Goal: Find specific page/section: Find specific page/section

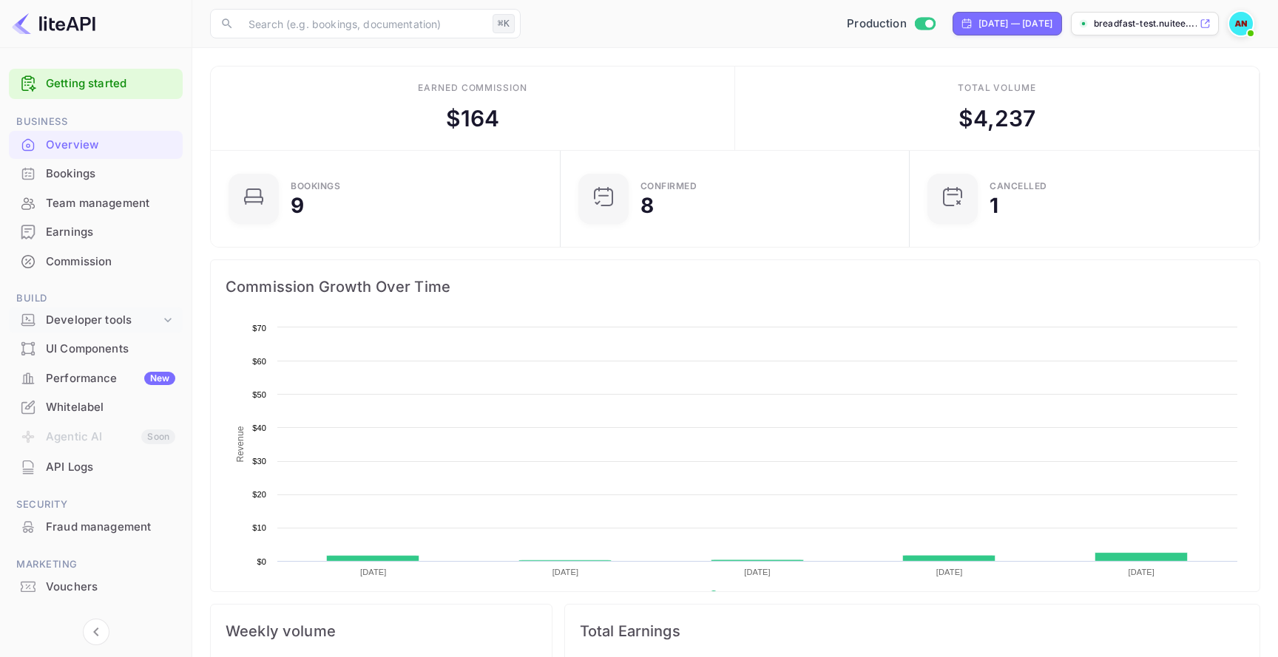
scroll to position [240, 341]
click at [155, 316] on div "Developer tools" at bounding box center [103, 320] width 115 height 17
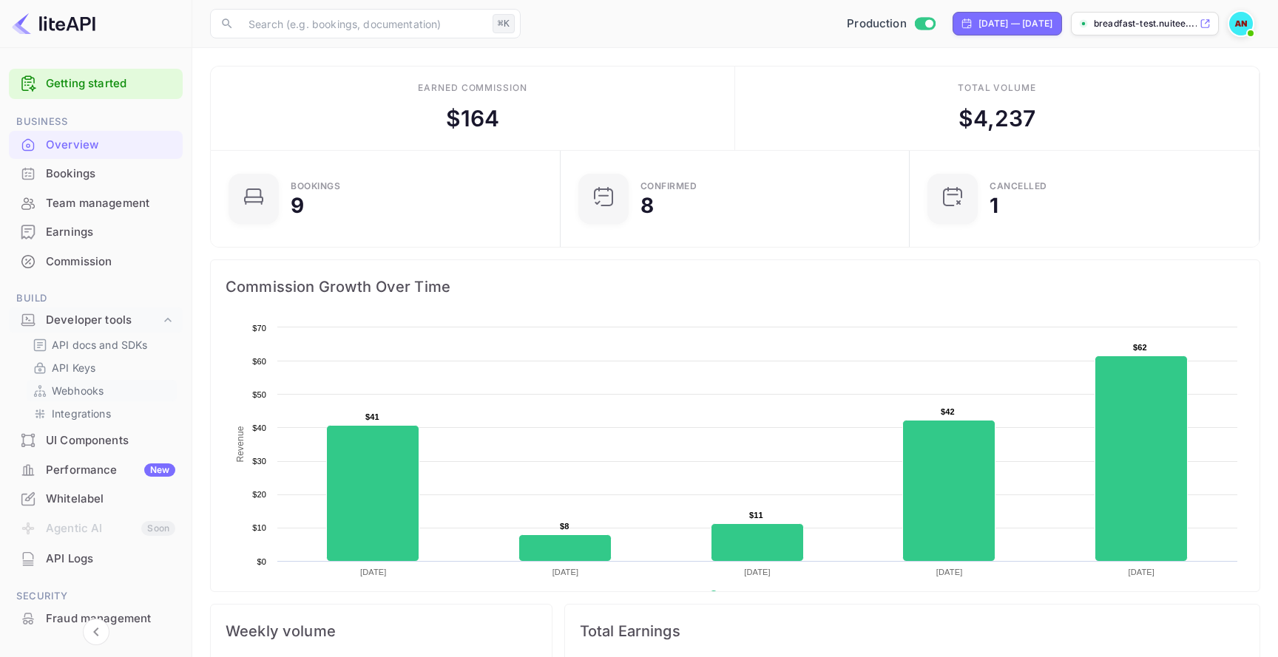
click at [137, 392] on link "Webhooks" at bounding box center [102, 391] width 138 height 16
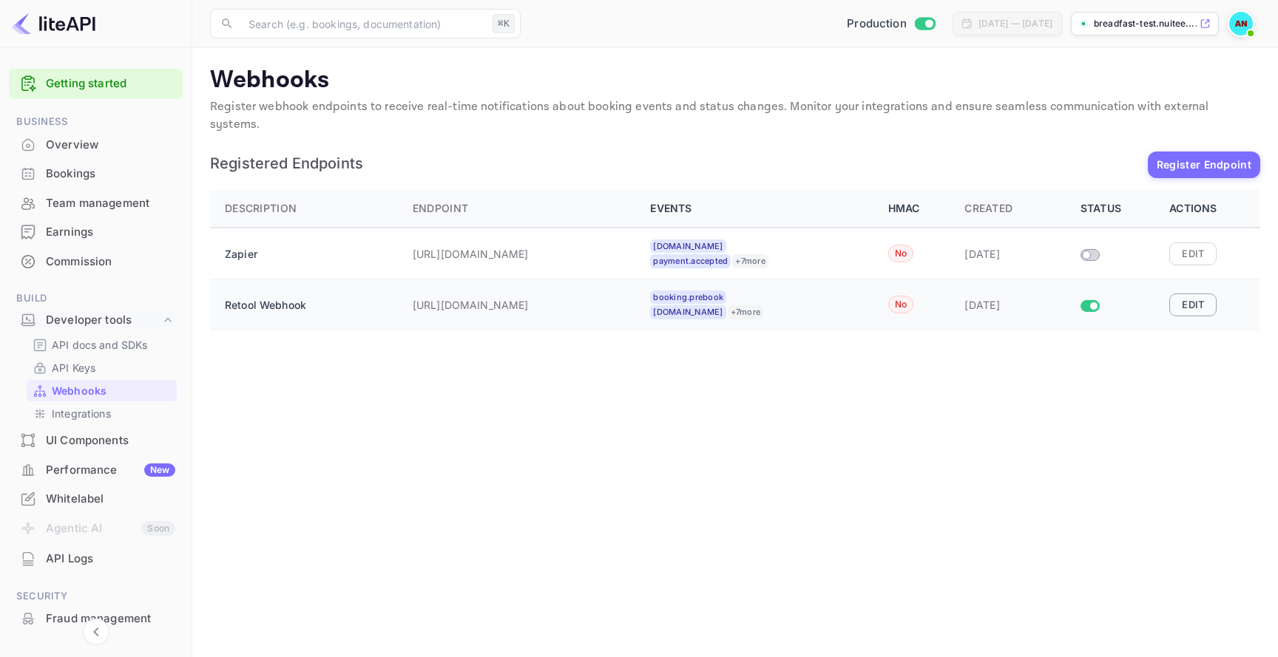
click at [1193, 294] on button "Edit" at bounding box center [1192, 305] width 47 height 22
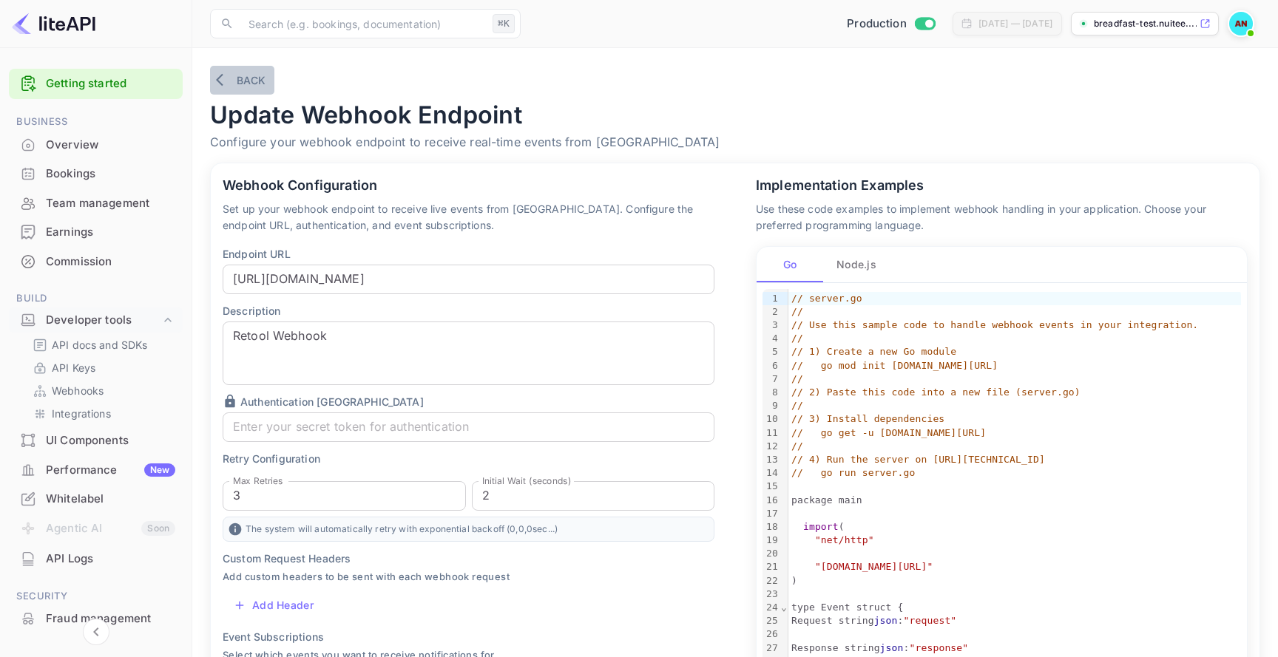
click at [222, 91] on button "Back" at bounding box center [242, 80] width 64 height 29
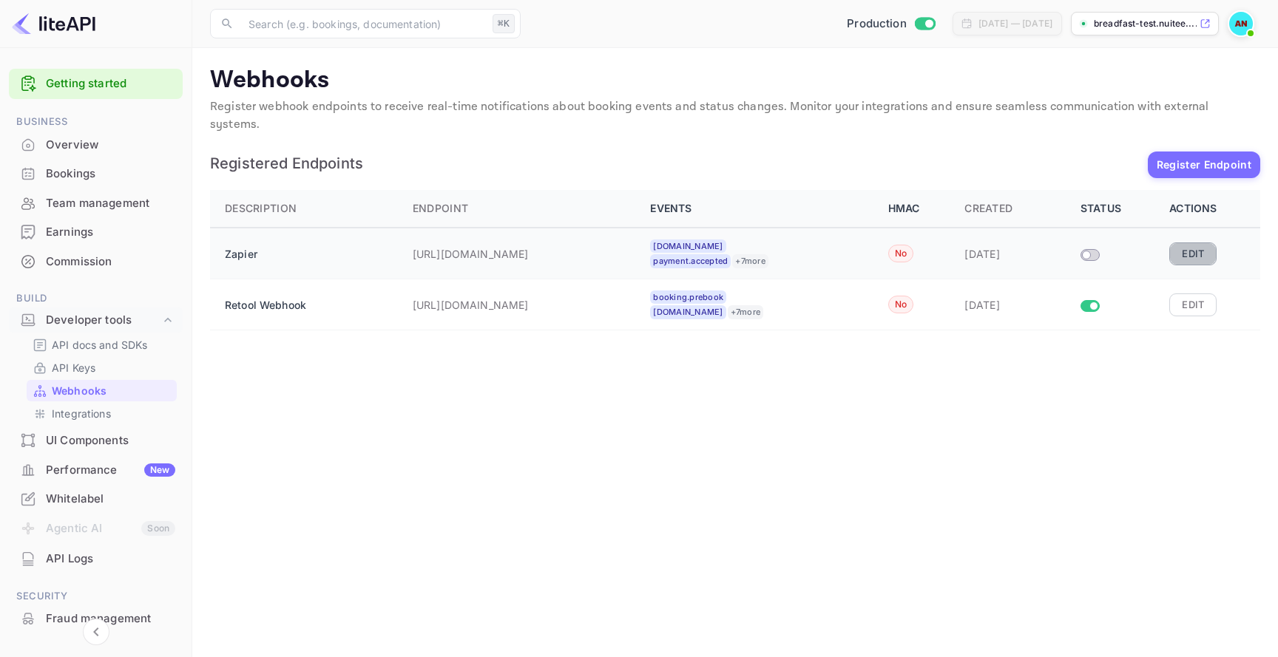
click at [1185, 243] on button "Edit" at bounding box center [1192, 254] width 47 height 22
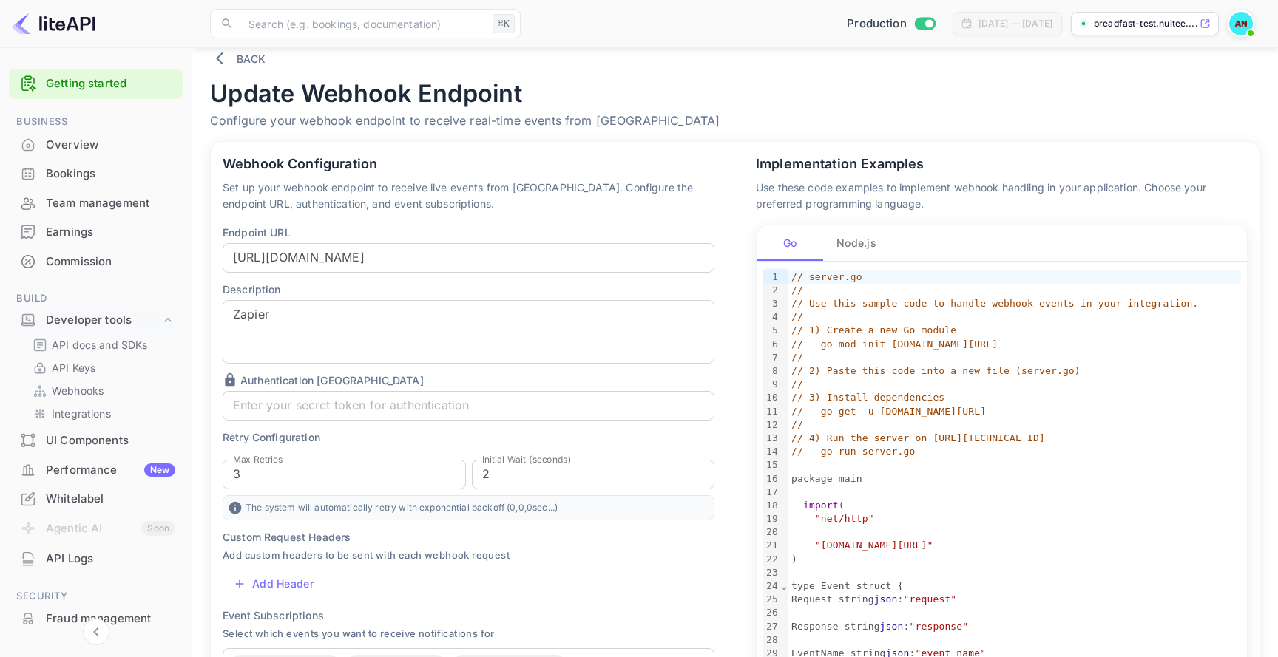
scroll to position [8, 0]
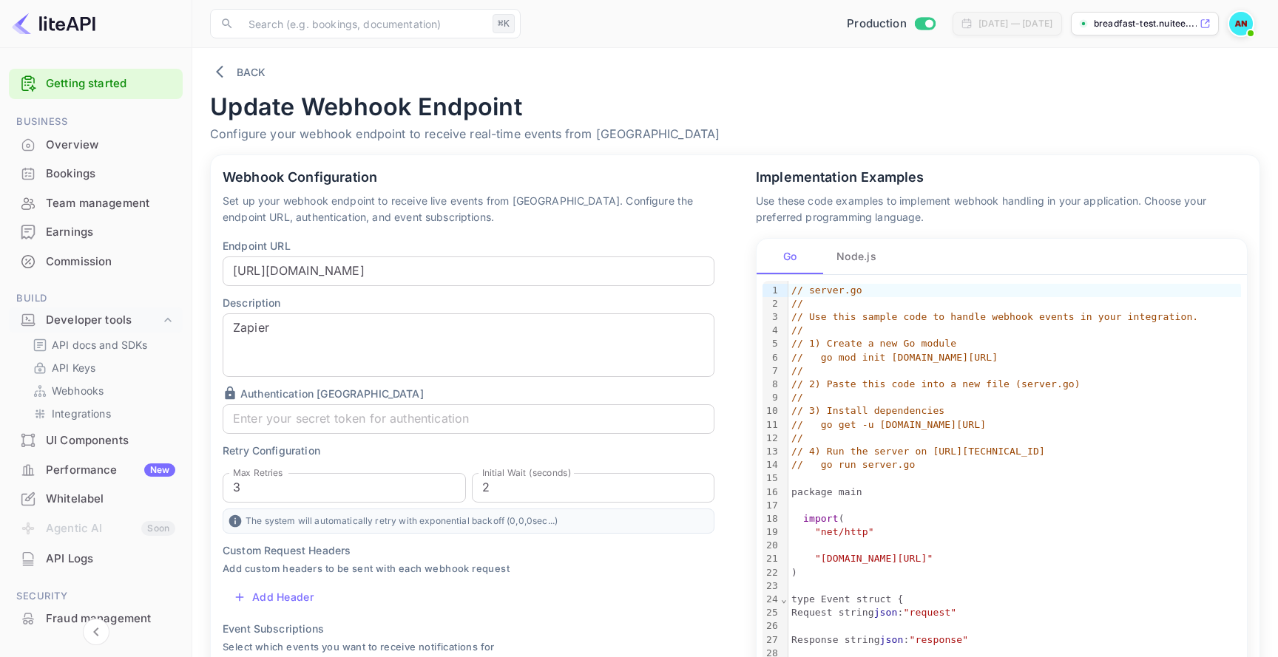
click at [1236, 18] on img at bounding box center [1241, 24] width 24 height 24
click at [964, 104] on div at bounding box center [639, 328] width 1278 height 657
click at [121, 155] on div "Overview" at bounding box center [96, 145] width 174 height 29
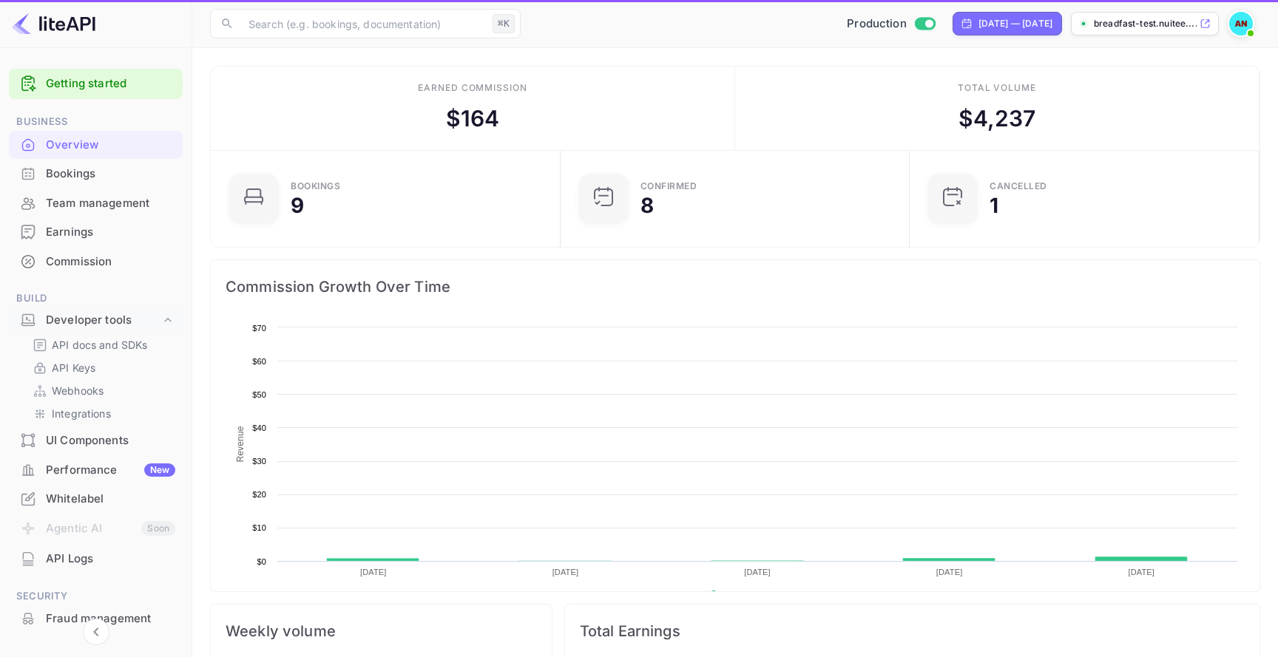
scroll to position [240, 341]
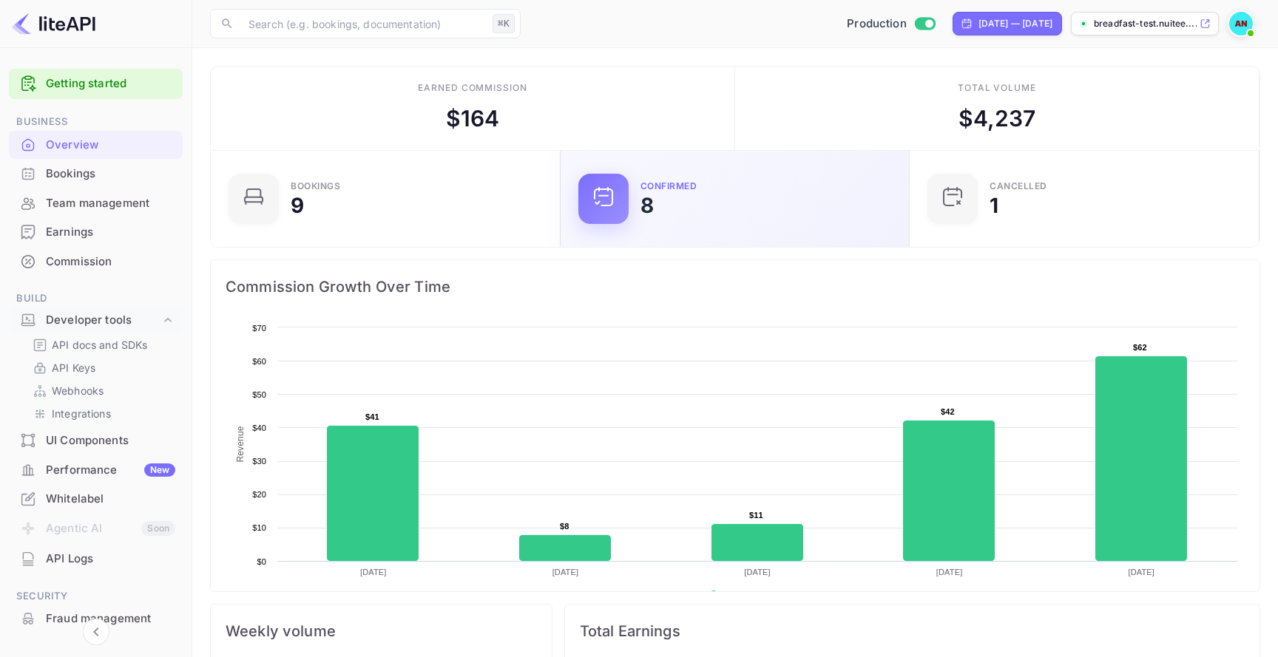
click at [662, 195] on div "Confirmed 8" at bounding box center [765, 199] width 251 height 34
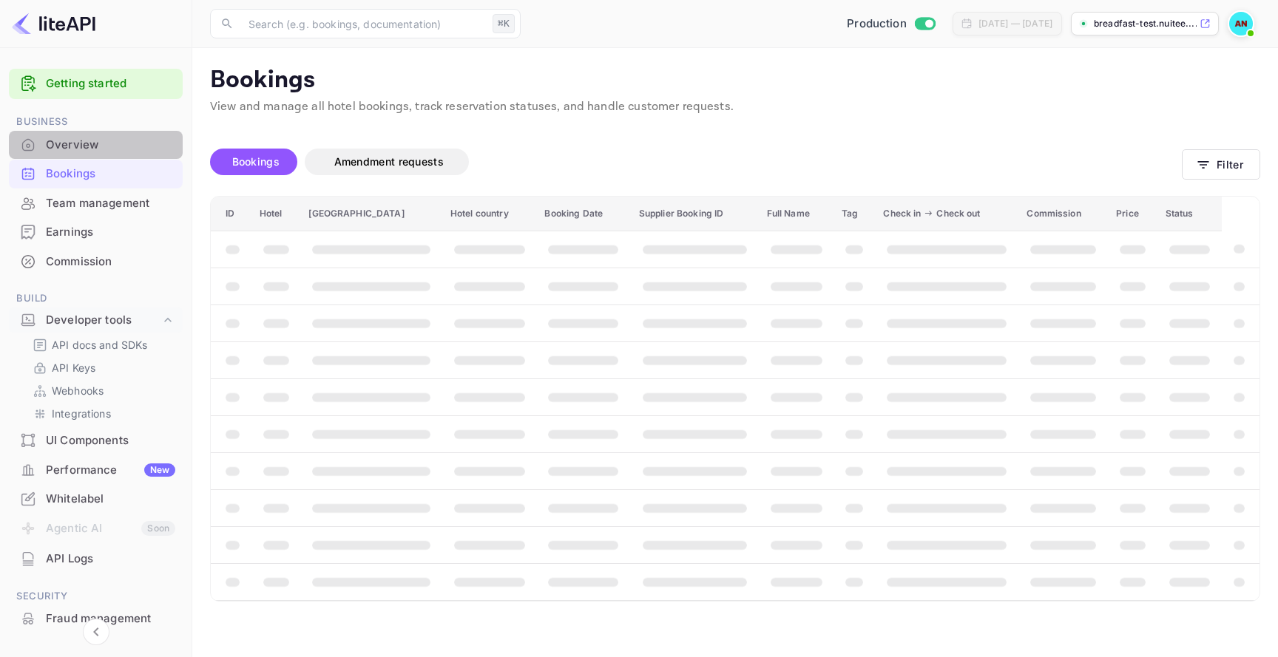
click at [97, 146] on div "Overview" at bounding box center [110, 145] width 129 height 17
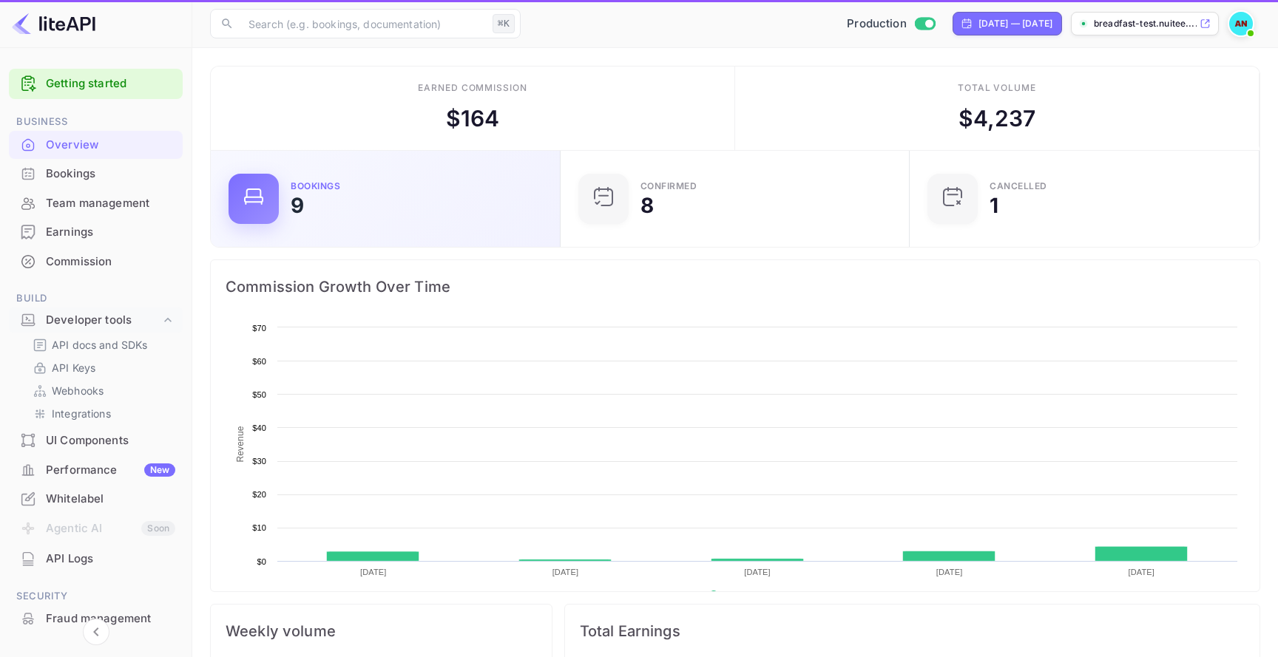
scroll to position [240, 341]
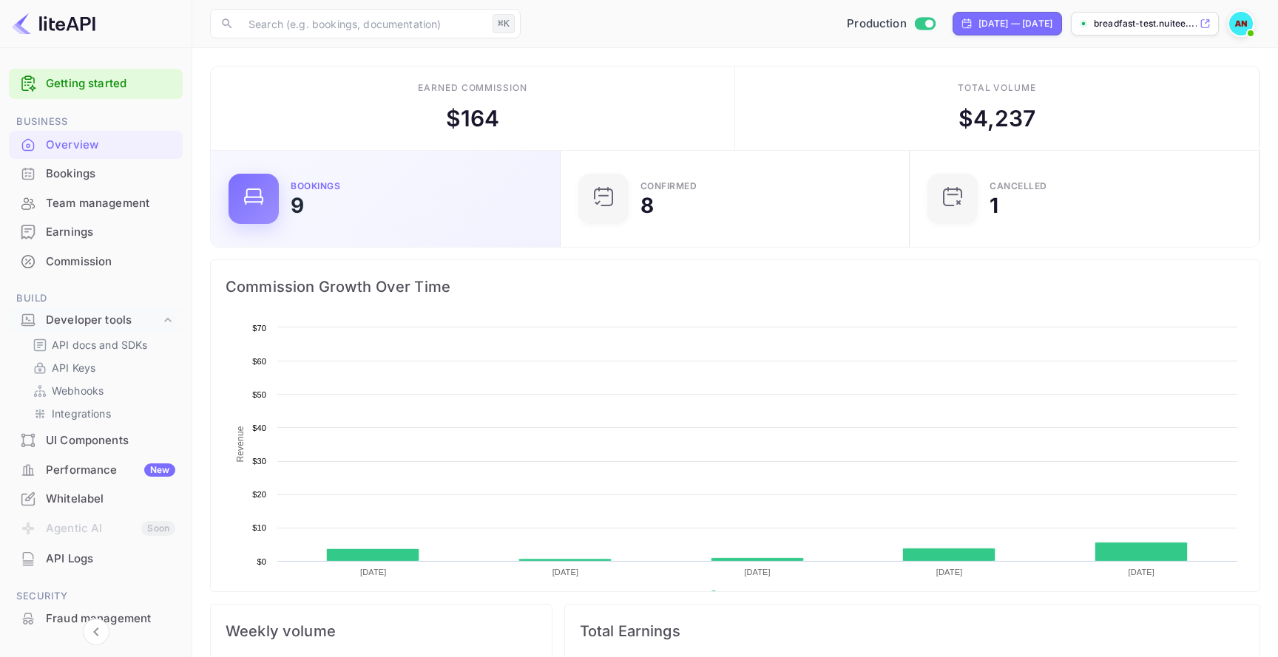
click at [388, 183] on div "Bookings 9" at bounding box center [416, 199] width 251 height 34
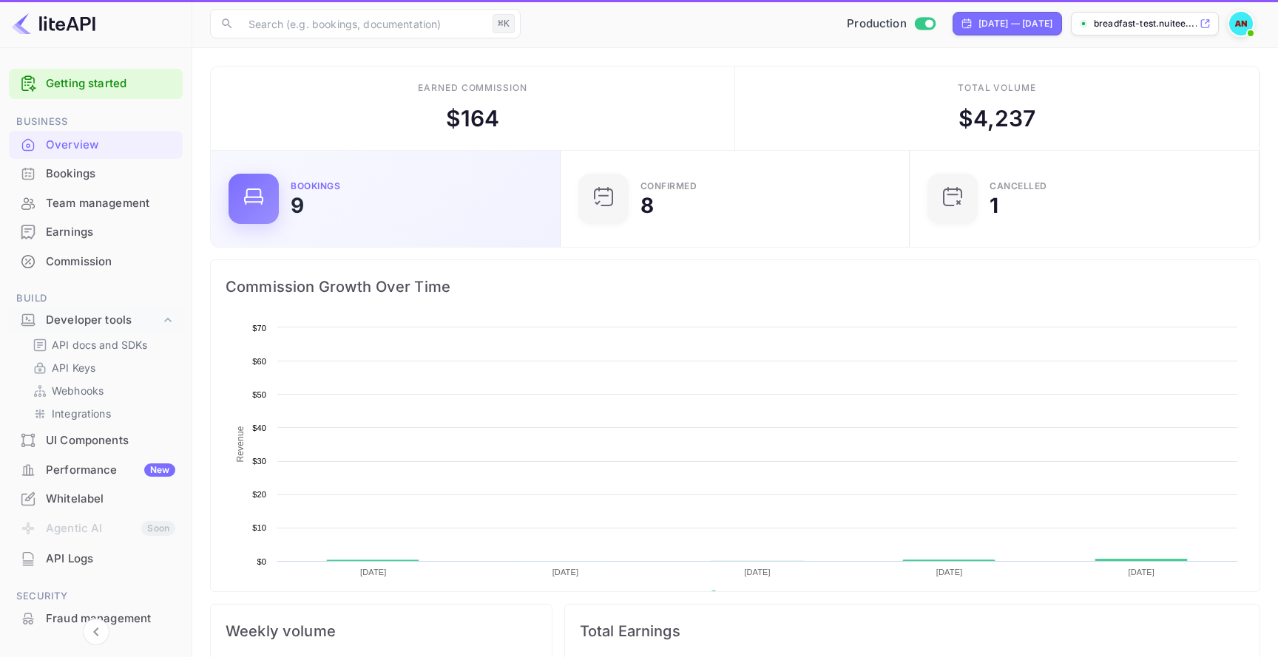
scroll to position [240, 341]
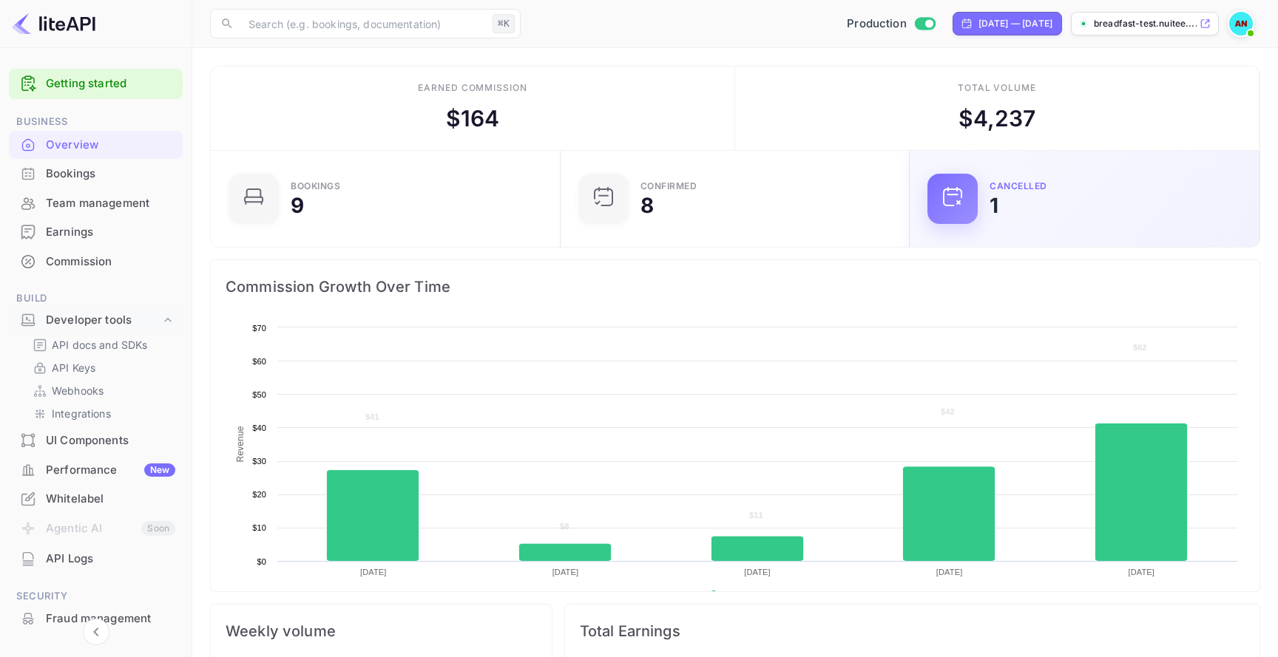
click at [1049, 245] on div "CANCELLED 1" at bounding box center [1085, 199] width 350 height 96
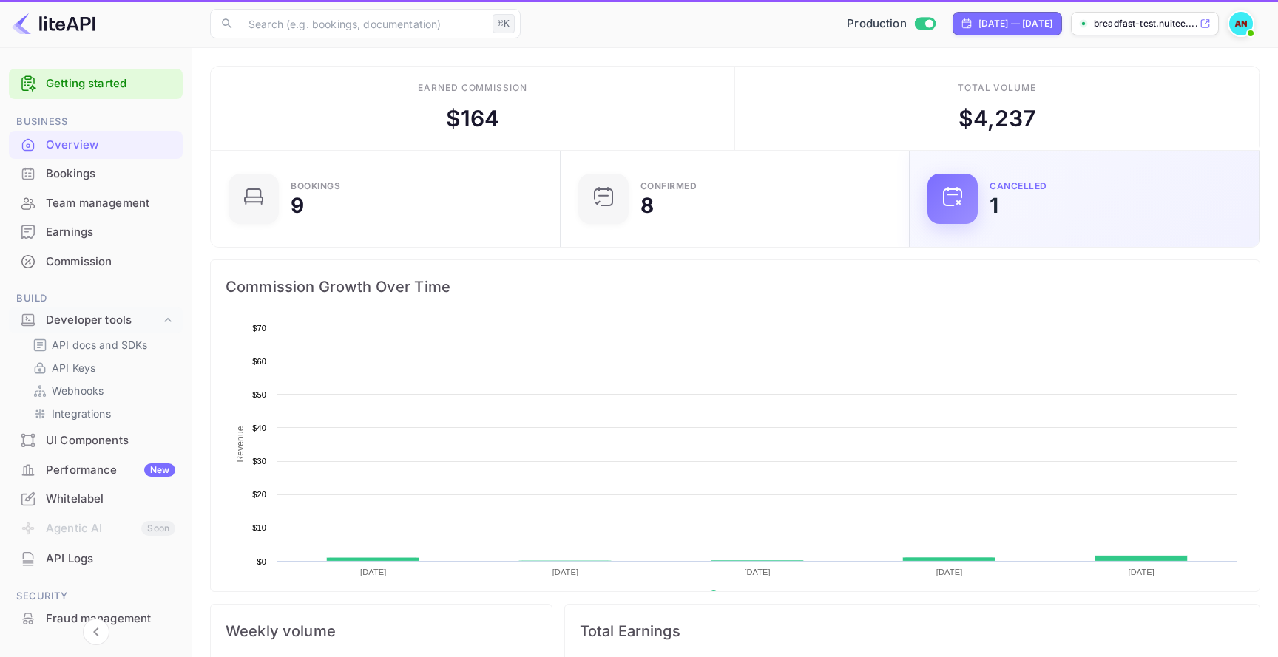
scroll to position [240, 341]
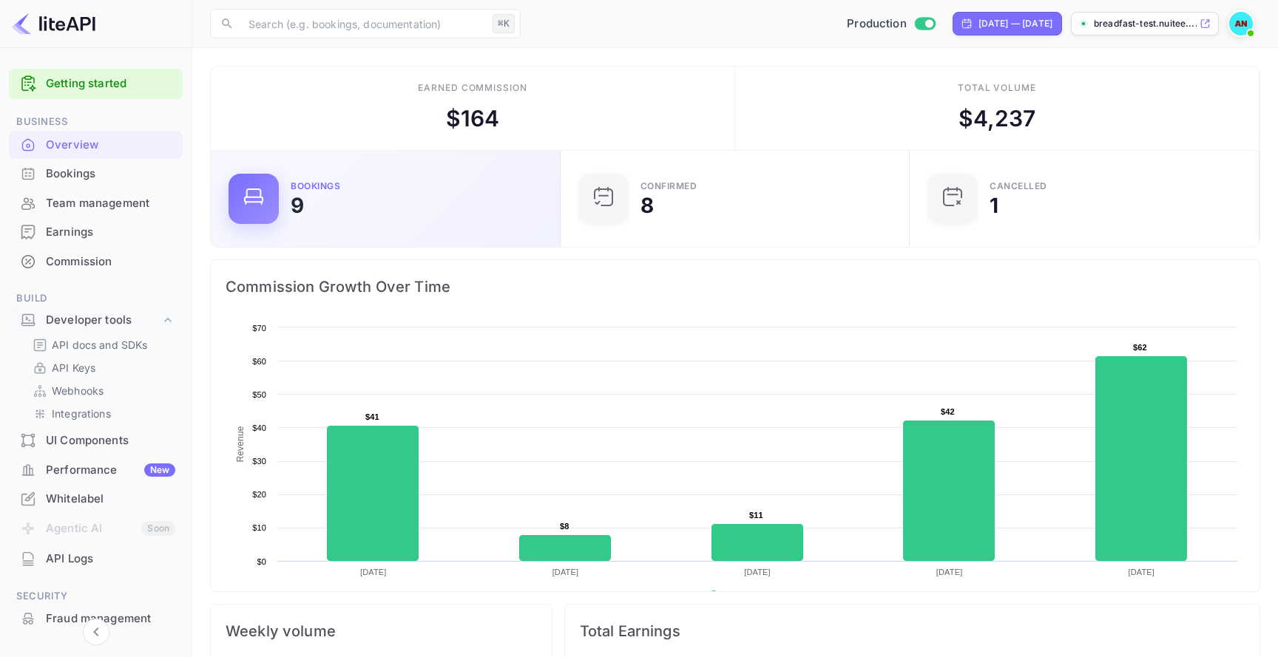
click at [476, 166] on div "Bookings 9" at bounding box center [386, 199] width 350 height 96
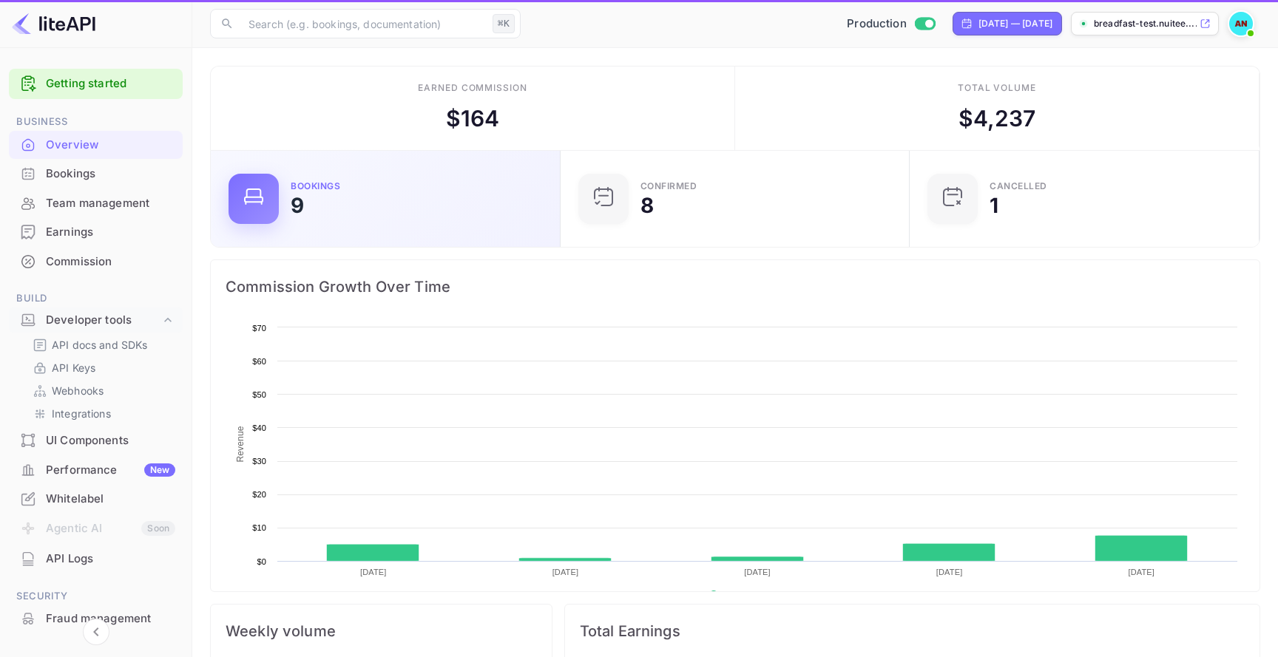
scroll to position [240, 341]
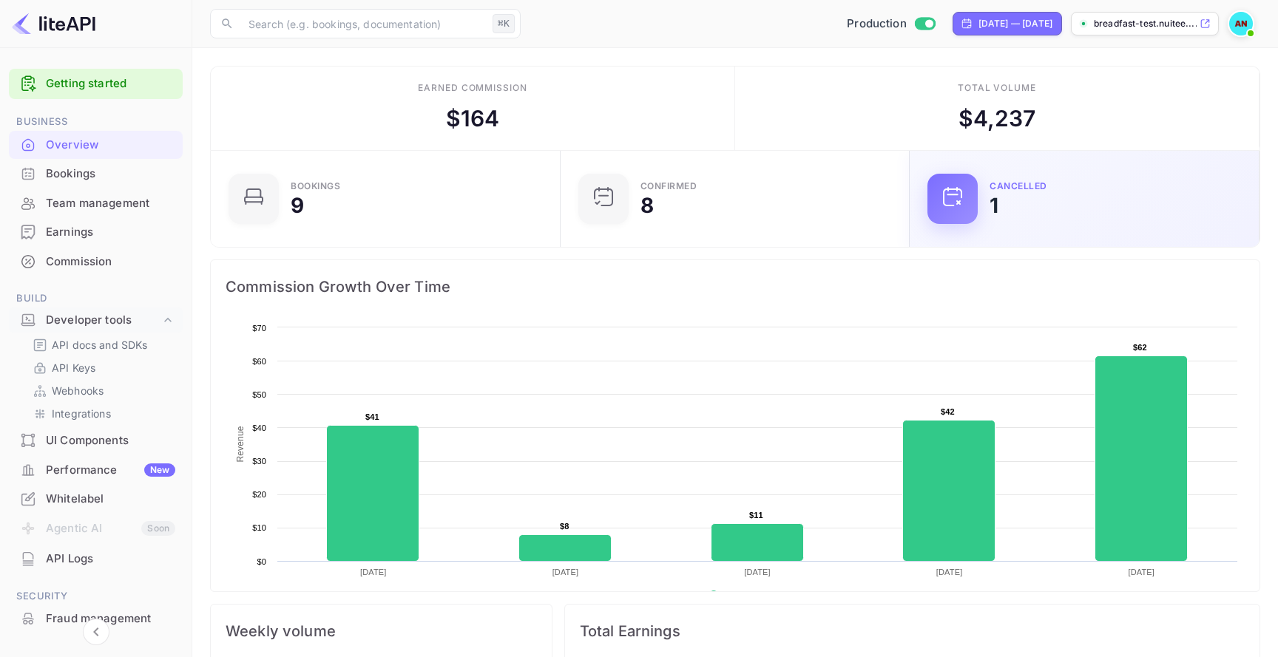
click at [1059, 242] on div "CANCELLED 1" at bounding box center [1085, 199] width 350 height 96
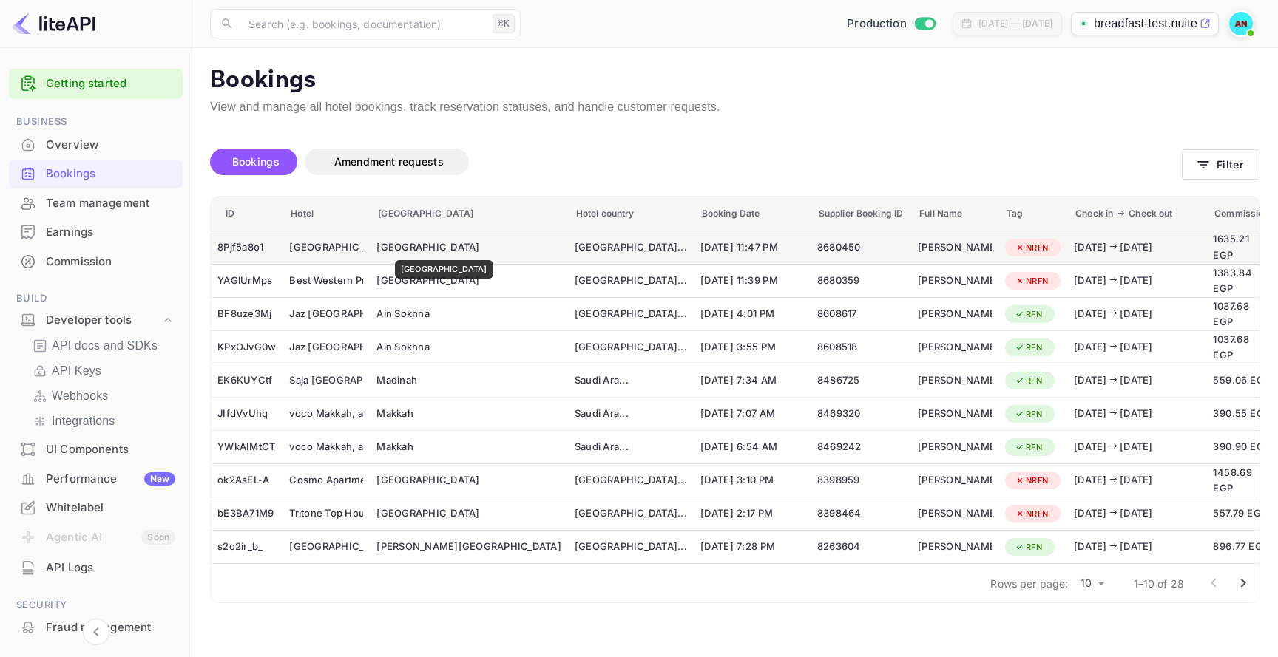
click at [418, 250] on div "[GEOGRAPHIC_DATA]" at bounding box center [468, 247] width 185 height 15
